Goal: Task Accomplishment & Management: Use online tool/utility

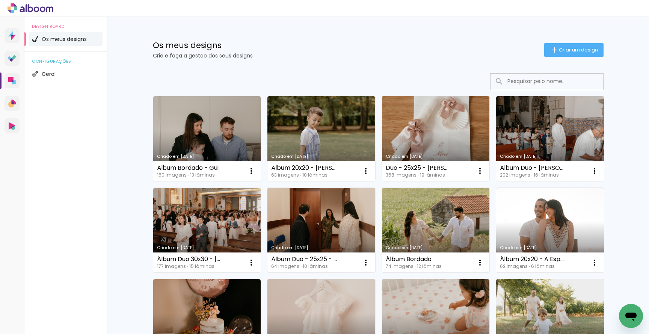
scroll to position [0, 0]
click at [434, 130] on link "Criado em [DATE]" at bounding box center [436, 138] width 108 height 85
